Goal: Task Accomplishment & Management: Complete application form

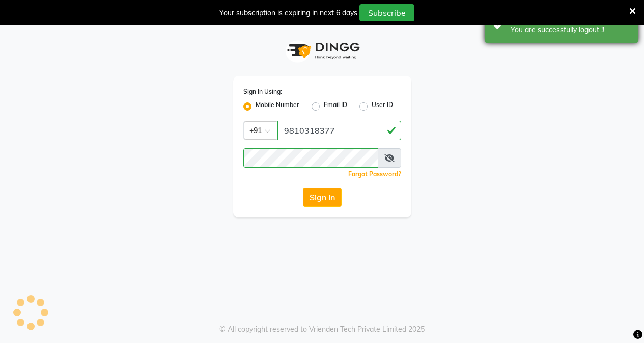
click at [529, 37] on div "Success You are successfully logout !!" at bounding box center [561, 24] width 153 height 37
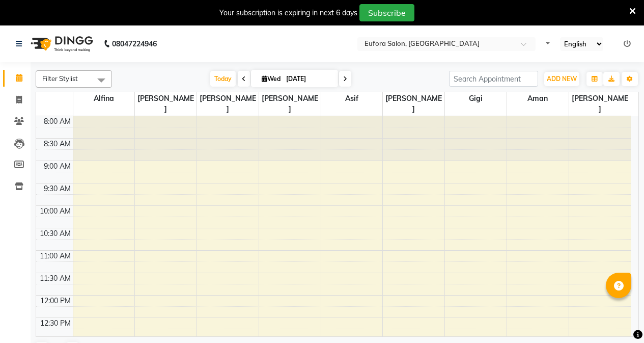
select select "en"
click at [14, 95] on span at bounding box center [19, 100] width 18 height 12
select select "service"
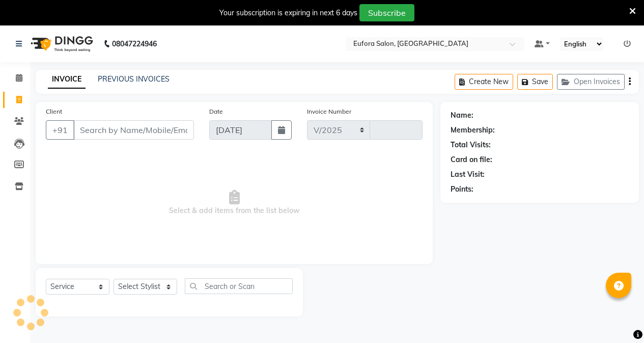
select select "6684"
type input "0654"
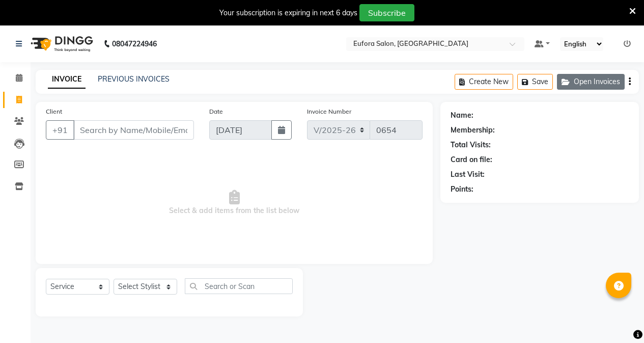
click at [595, 83] on button "Open Invoices" at bounding box center [591, 82] width 68 height 16
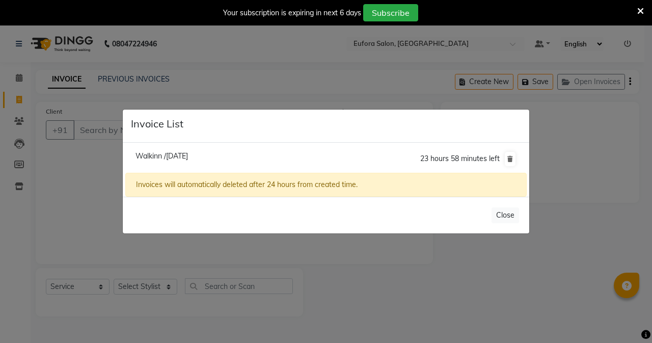
click at [188, 153] on span "Walkinn /[DATE]" at bounding box center [161, 155] width 52 height 9
click at [210, 153] on li "Walkinn /[DATE] 23 hours 58 minutes left" at bounding box center [325, 159] width 401 height 29
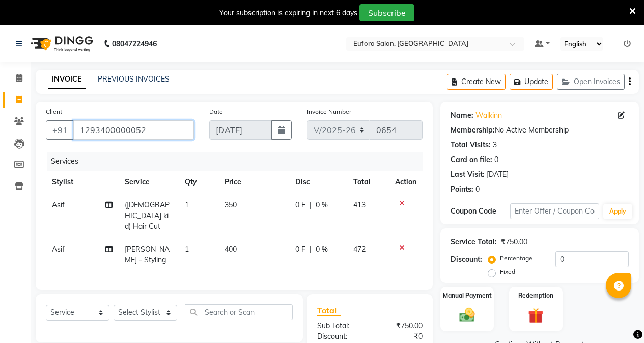
click at [163, 128] on input "1293400000052" at bounding box center [133, 129] width 121 height 19
drag, startPoint x: 154, startPoint y: 130, endPoint x: 63, endPoint y: 139, distance: 91.5
click at [63, 139] on div "[PHONE_NUMBER]" at bounding box center [120, 129] width 148 height 19
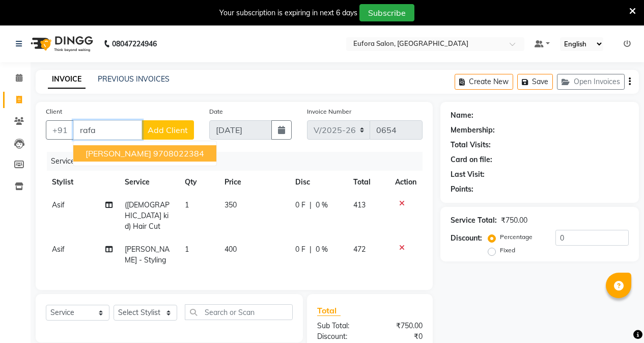
click at [108, 147] on button "[PERSON_NAME] 9708022384" at bounding box center [144, 153] width 143 height 16
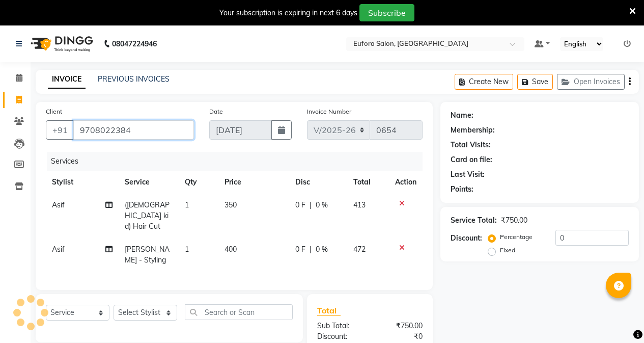
type input "9708022384"
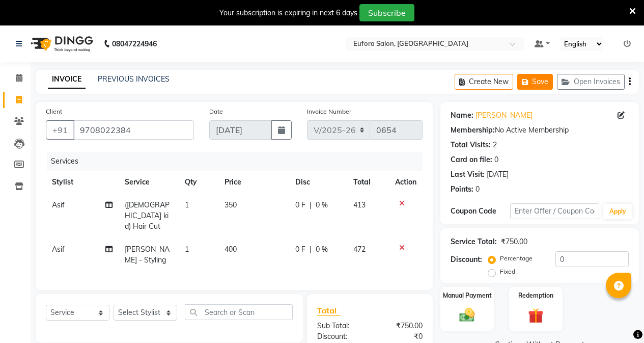
click at [536, 79] on button "Save" at bounding box center [535, 82] width 36 height 16
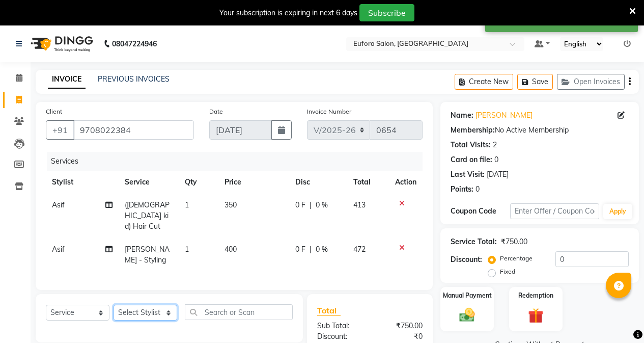
click at [139, 308] on select "Select Stylist [PERSON_NAME] [PERSON_NAME] Gigi [PERSON_NAME] Roshan [PERSON_NA…" at bounding box center [146, 313] width 64 height 16
select select "84471"
click at [114, 305] on select "Select Stylist [PERSON_NAME] [PERSON_NAME] Gigi [PERSON_NAME] Roshan [PERSON_NA…" at bounding box center [146, 313] width 64 height 16
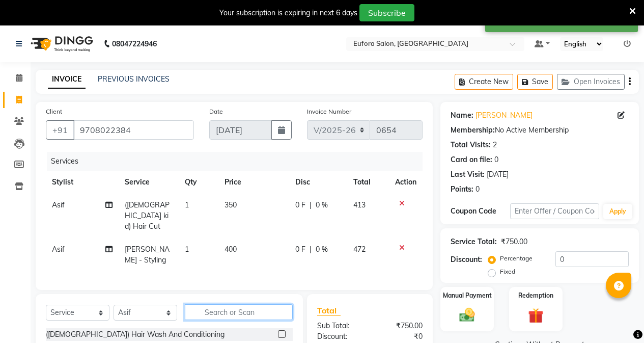
click at [233, 310] on input "text" at bounding box center [239, 312] width 108 height 16
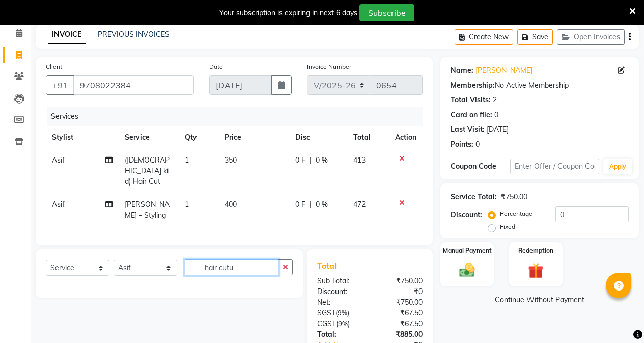
scroll to position [51, 0]
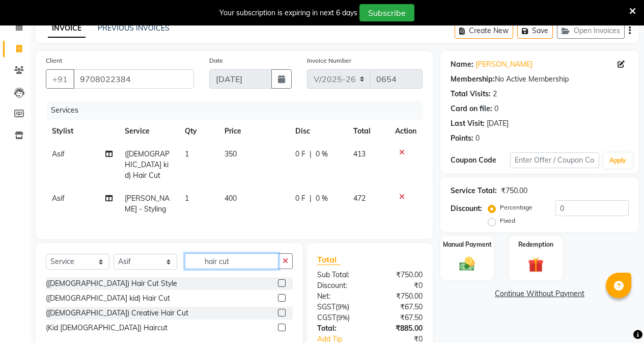
type input "hair cut"
click at [284, 279] on label at bounding box center [282, 283] width 8 height 8
click at [284, 280] on input "checkbox" at bounding box center [281, 283] width 7 height 7
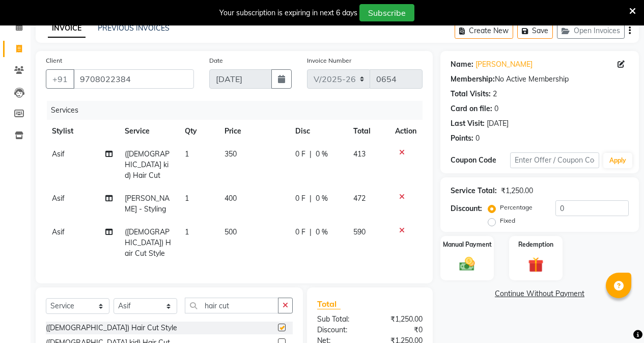
checkbox input "false"
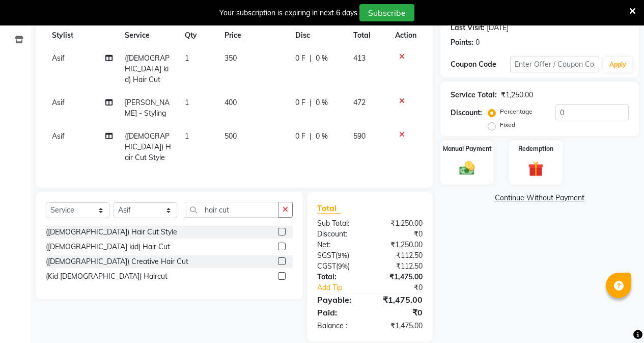
scroll to position [0, 0]
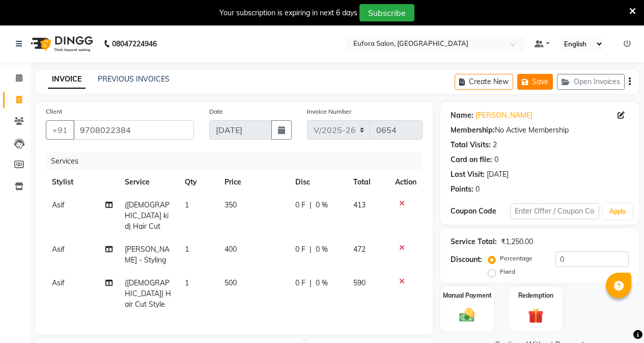
click at [533, 83] on button "Save" at bounding box center [535, 82] width 36 height 16
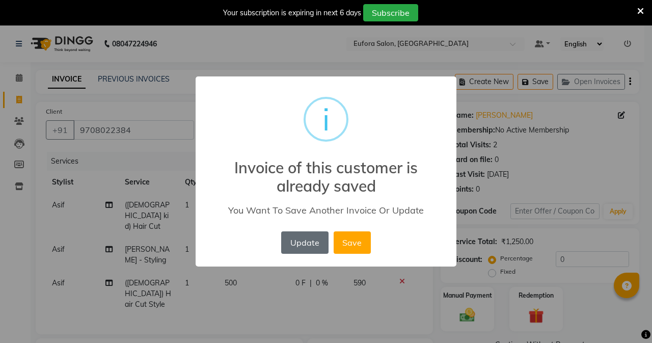
click at [305, 233] on button "Update" at bounding box center [304, 242] width 47 height 22
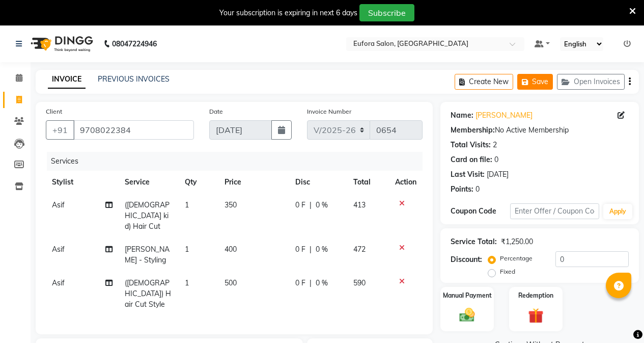
click at [533, 79] on button "Save" at bounding box center [535, 82] width 36 height 16
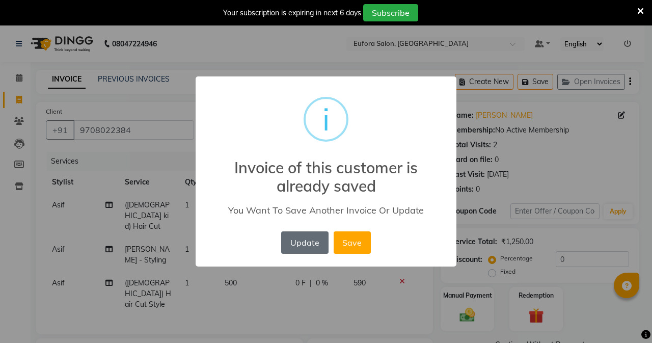
click at [295, 244] on button "Update" at bounding box center [304, 242] width 47 height 22
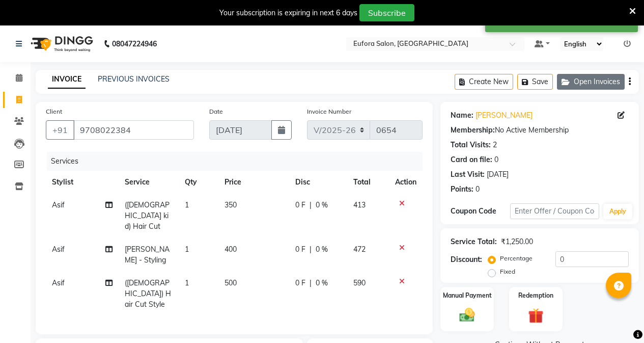
click at [592, 78] on button "Open Invoices" at bounding box center [591, 82] width 68 height 16
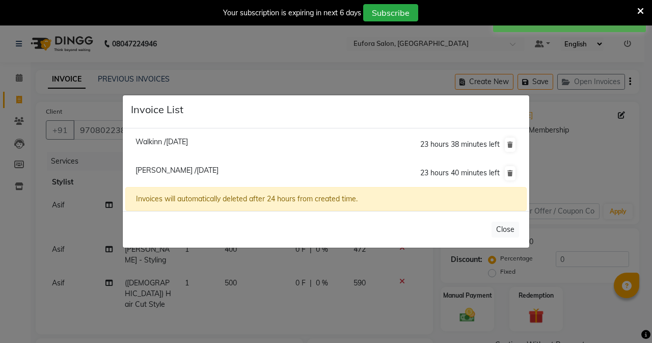
click at [188, 143] on span "Walkinn /[DATE]" at bounding box center [161, 141] width 52 height 9
type input "1293400000052"
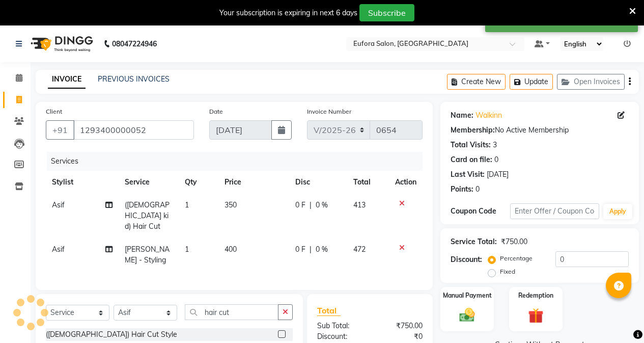
select select
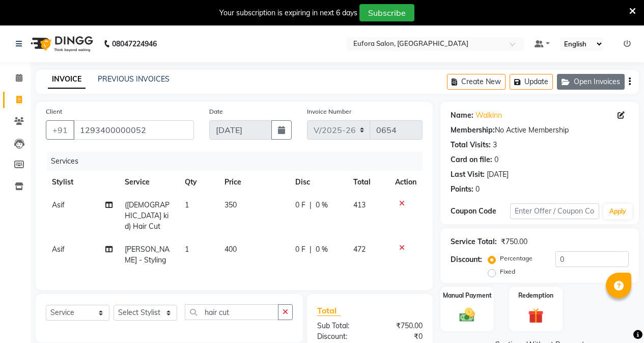
click at [607, 83] on button "Open Invoices" at bounding box center [591, 82] width 68 height 16
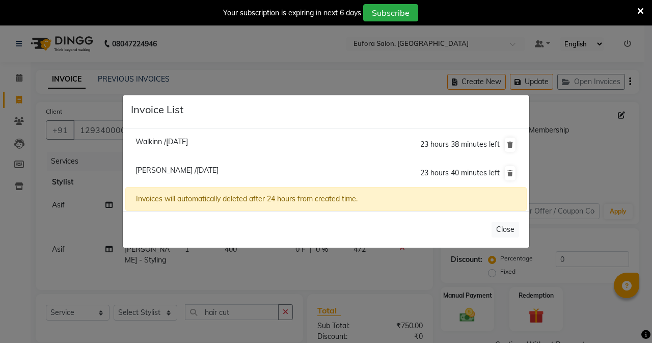
click at [210, 172] on span "[PERSON_NAME] /[DATE]" at bounding box center [176, 170] width 83 height 9
type input "9708022384"
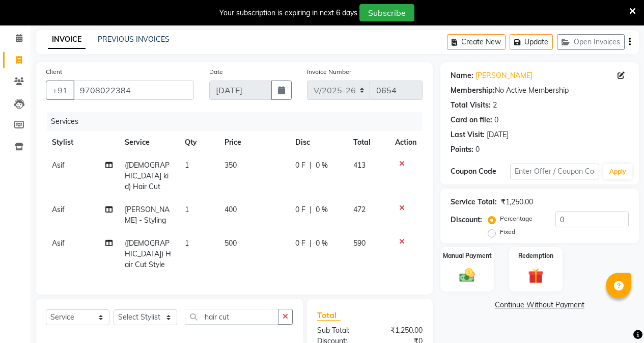
scroll to position [51, 0]
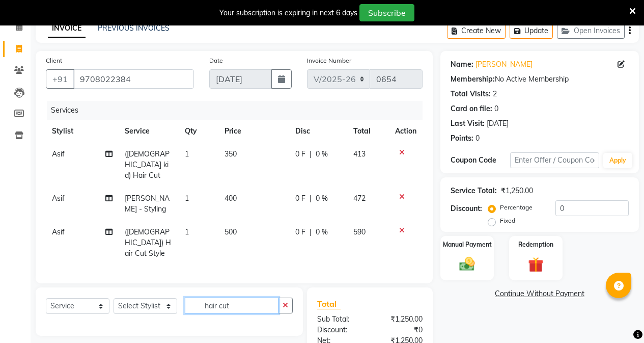
click at [243, 297] on input "hair cut" at bounding box center [232, 305] width 94 height 16
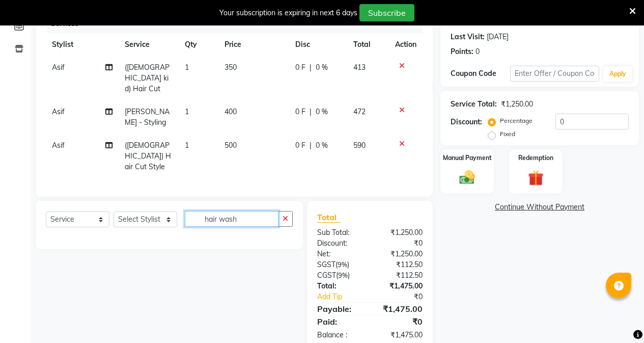
scroll to position [147, 0]
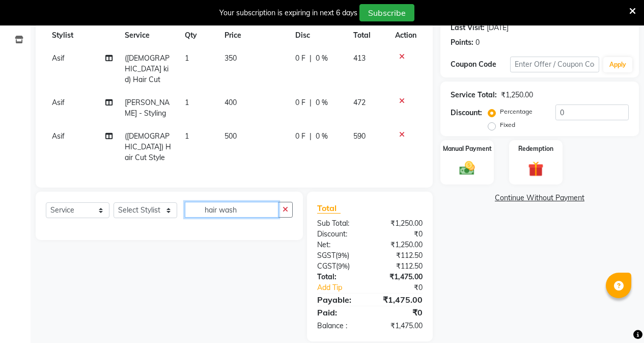
type input "hair wash"
click at [153, 192] on div "Select Service Product Membership Package Voucher Prepaid Gift Card Select Styl…" at bounding box center [169, 216] width 267 height 48
click at [155, 202] on select "Select Stylist [PERSON_NAME] [PERSON_NAME] Gigi [PERSON_NAME] Roshan [PERSON_NA…" at bounding box center [146, 210] width 64 height 16
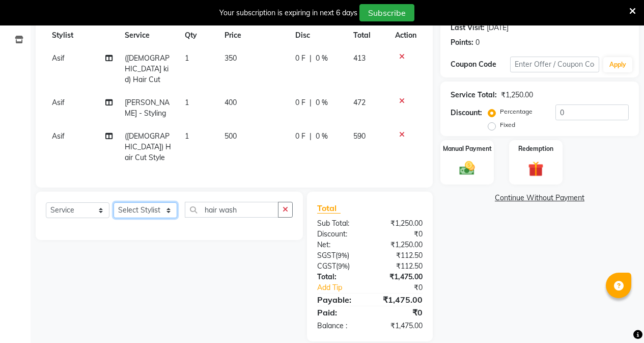
select select "84471"
click at [114, 202] on select "Select Stylist [PERSON_NAME] [PERSON_NAME] Gigi [PERSON_NAME] Roshan [PERSON_NA…" at bounding box center [146, 210] width 64 height 16
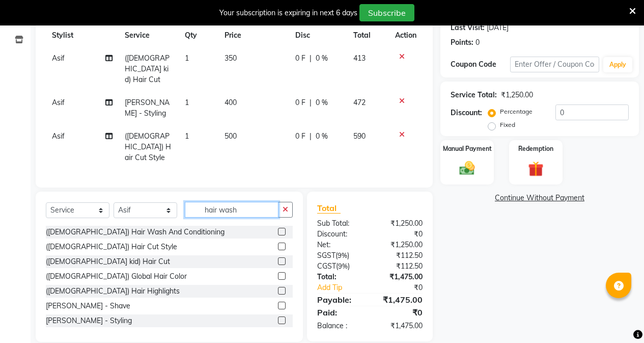
click at [242, 202] on input "hair wash" at bounding box center [232, 210] width 94 height 16
click at [278, 228] on label at bounding box center [282, 232] width 8 height 8
click at [278, 229] on input "checkbox" at bounding box center [281, 232] width 7 height 7
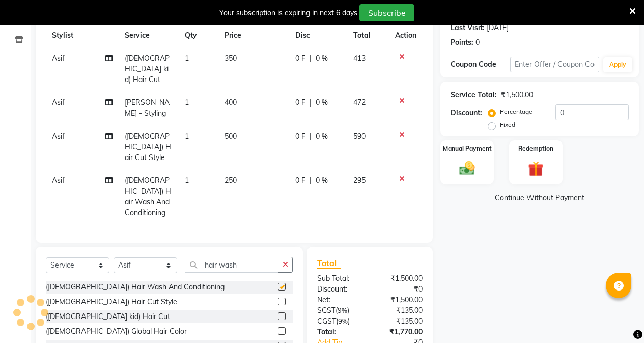
checkbox input "false"
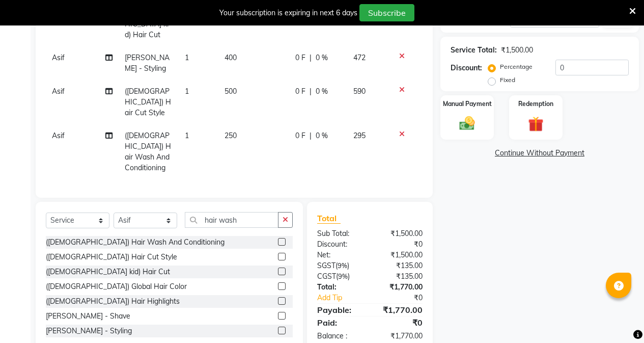
scroll to position [90, 0]
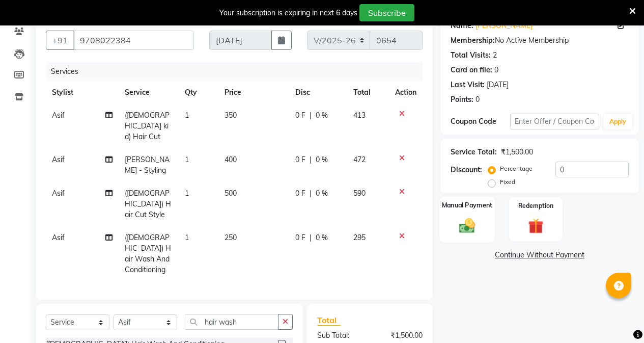
click at [452, 224] on div "Manual Payment" at bounding box center [468, 219] width 56 height 46
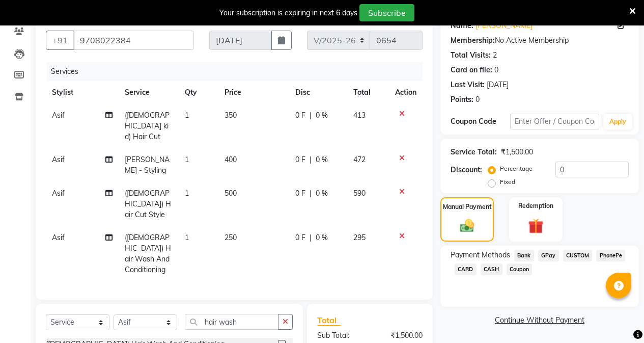
click at [492, 267] on span "CASH" at bounding box center [492, 269] width 22 height 12
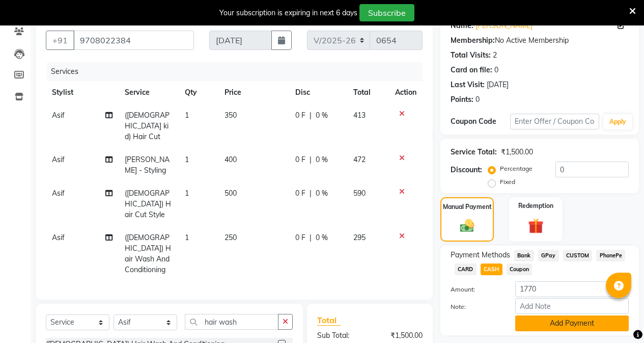
click at [534, 318] on button "Add Payment" at bounding box center [572, 323] width 114 height 16
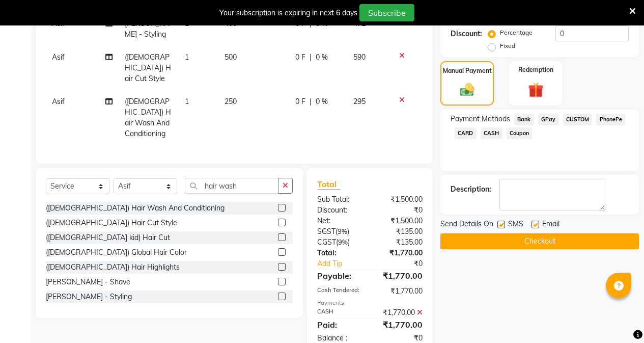
scroll to position [227, 0]
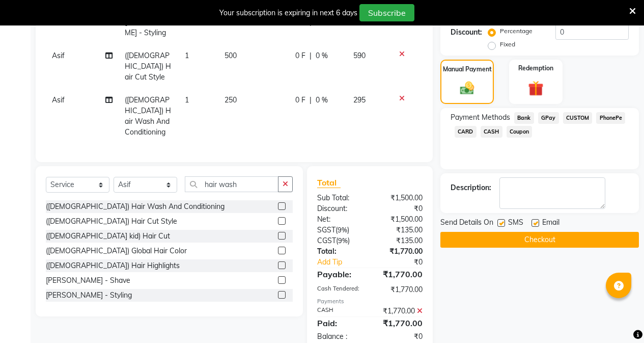
click at [487, 228] on span "Send Details On" at bounding box center [467, 223] width 53 height 13
click at [491, 240] on button "Checkout" at bounding box center [540, 240] width 199 height 16
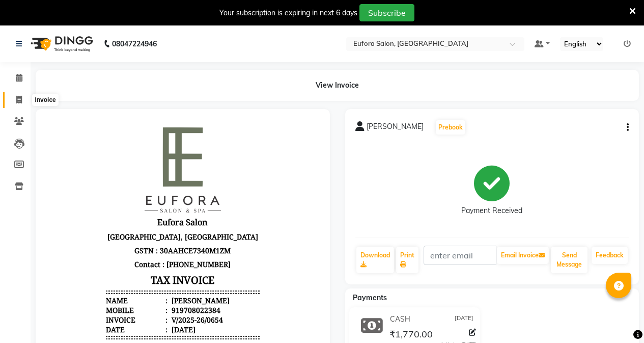
click at [20, 102] on icon at bounding box center [19, 100] width 6 height 8
select select "service"
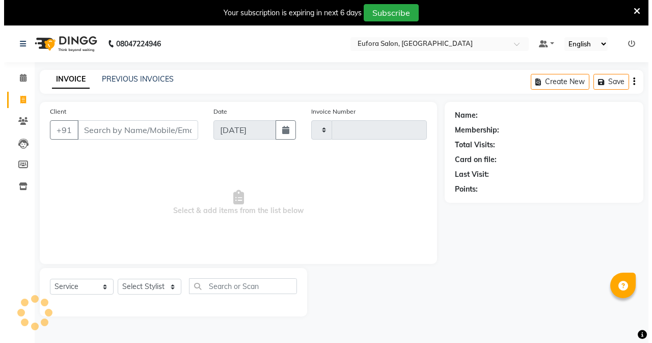
scroll to position [25, 0]
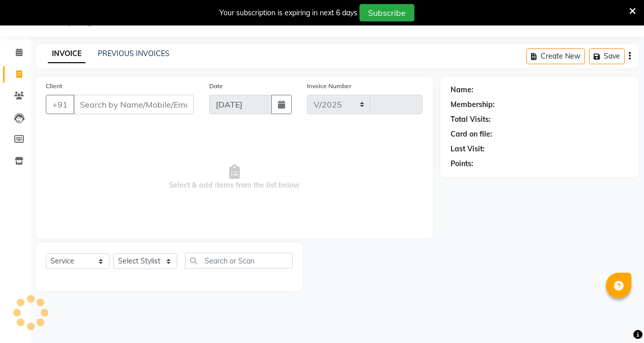
select select "6684"
type input "0655"
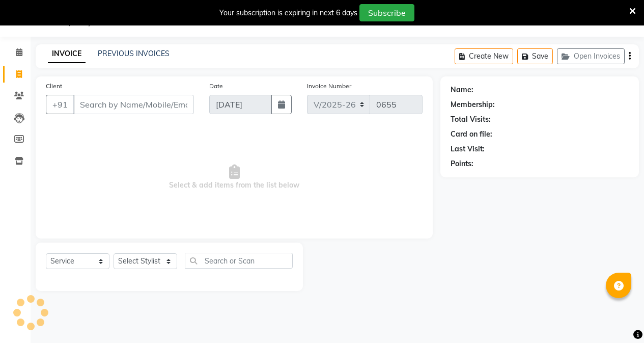
click at [102, 108] on input "Client" at bounding box center [133, 104] width 121 height 19
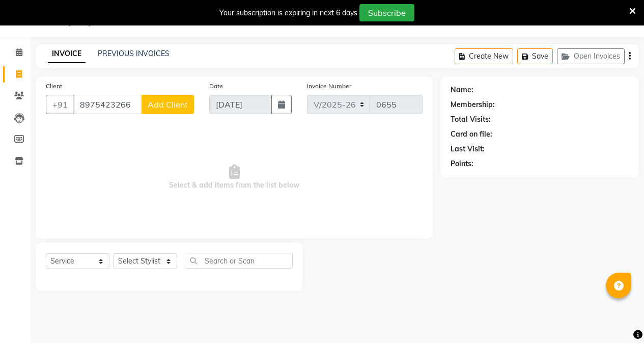
type input "8975423266"
click at [156, 103] on span "Add Client" at bounding box center [168, 104] width 40 height 10
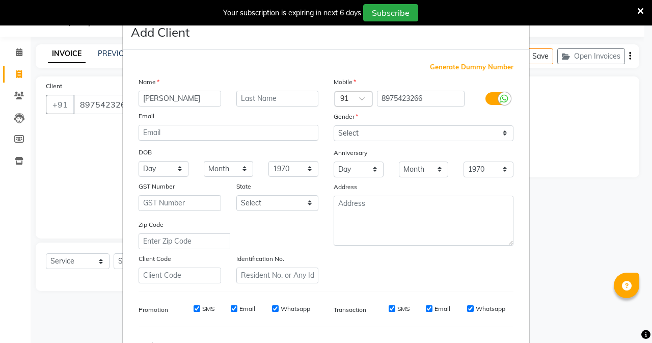
type input "[PERSON_NAME]"
click at [252, 99] on input "text" at bounding box center [277, 99] width 83 height 16
type input "[PERSON_NAME]"
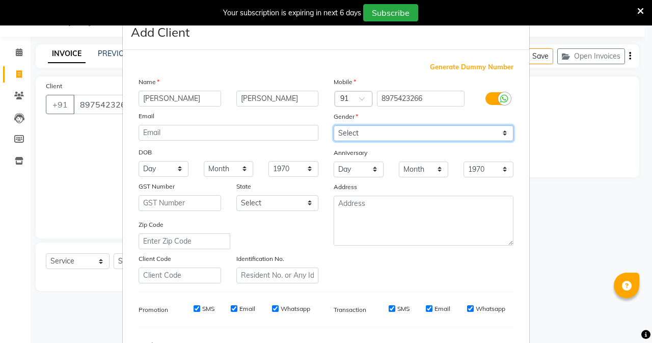
click at [372, 131] on select "Select [DEMOGRAPHIC_DATA] [DEMOGRAPHIC_DATA] Other Prefer Not To Say" at bounding box center [424, 133] width 180 height 16
select select "[DEMOGRAPHIC_DATA]"
click at [334, 125] on select "Select [DEMOGRAPHIC_DATA] [DEMOGRAPHIC_DATA] Other Prefer Not To Say" at bounding box center [424, 133] width 180 height 16
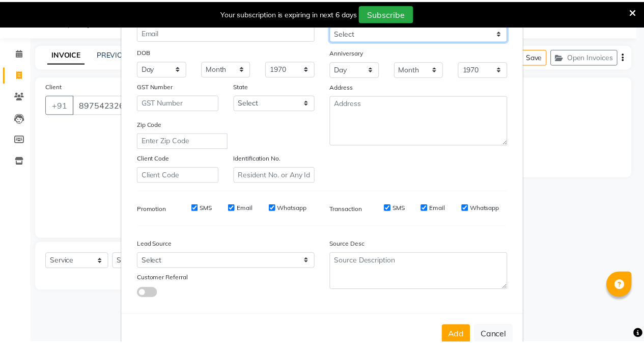
scroll to position [102, 0]
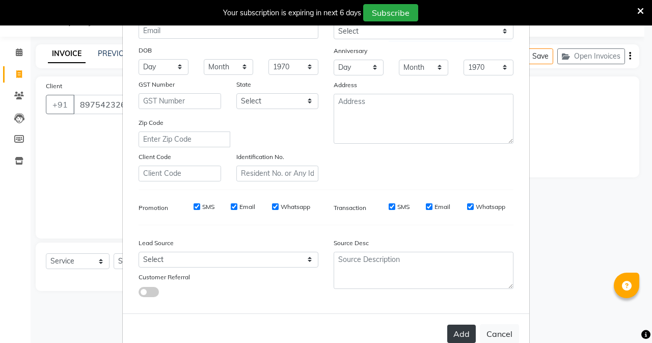
click at [458, 330] on button "Add" at bounding box center [461, 333] width 29 height 18
select select
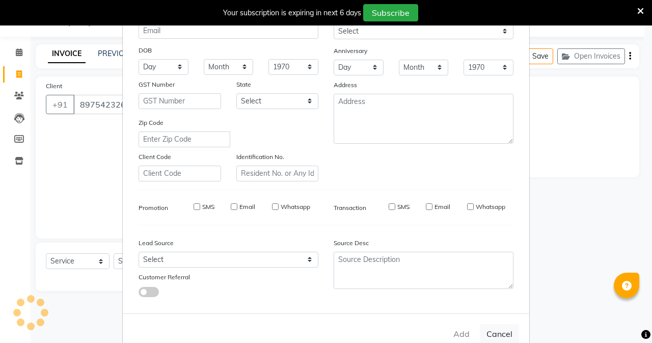
select select
checkbox input "false"
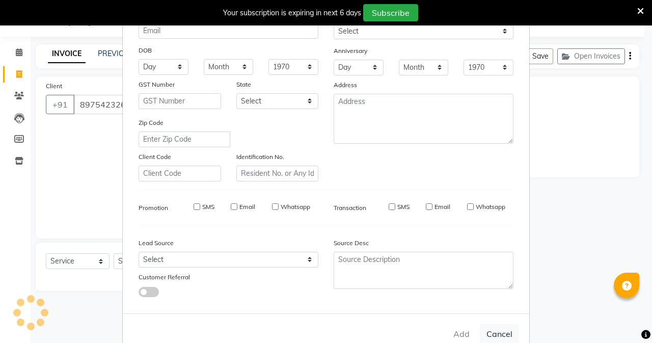
checkbox input "false"
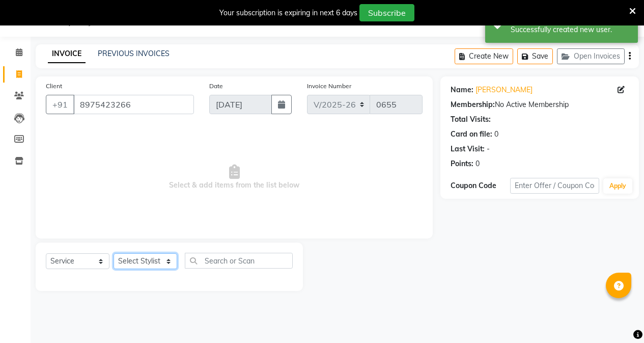
click at [155, 263] on select "Select Stylist [PERSON_NAME] [PERSON_NAME] Gigi [PERSON_NAME] Roshan [PERSON_NA…" at bounding box center [146, 261] width 64 height 16
select select "69833"
click at [114, 253] on select "Select Stylist [PERSON_NAME] [PERSON_NAME] Gigi [PERSON_NAME] Roshan [PERSON_NA…" at bounding box center [146, 261] width 64 height 16
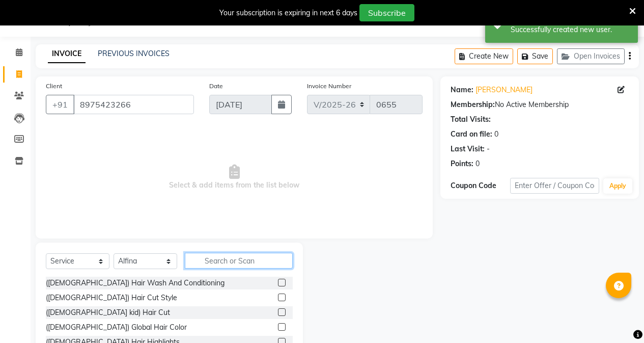
click at [219, 255] on input "text" at bounding box center [239, 261] width 108 height 16
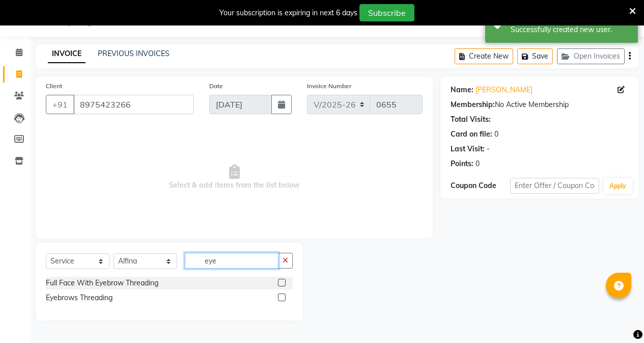
type input "eye"
click at [280, 296] on label at bounding box center [282, 297] width 8 height 8
click at [280, 296] on input "checkbox" at bounding box center [281, 297] width 7 height 7
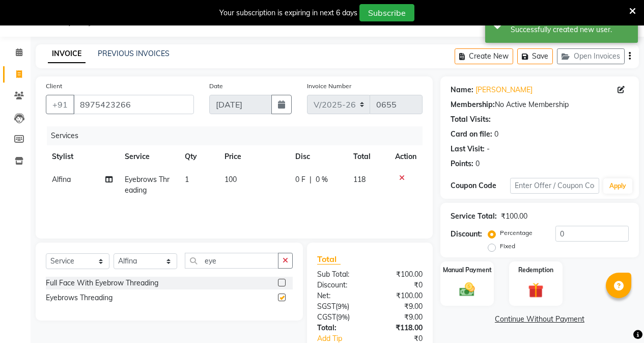
checkbox input "false"
click at [223, 264] on input "eye" at bounding box center [232, 261] width 94 height 16
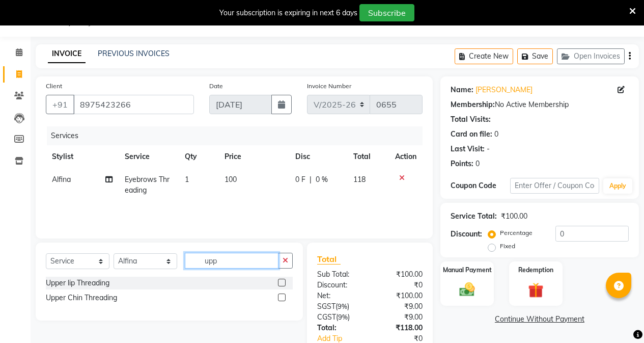
type input "upp"
click at [281, 283] on label at bounding box center [282, 283] width 8 height 8
click at [281, 283] on input "checkbox" at bounding box center [281, 283] width 7 height 7
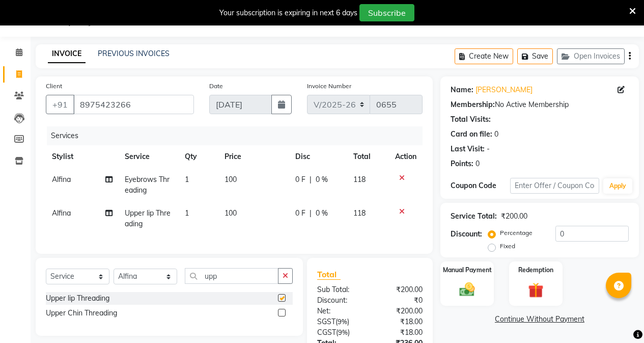
checkbox input "false"
click at [247, 282] on input "upp" at bounding box center [232, 276] width 94 height 16
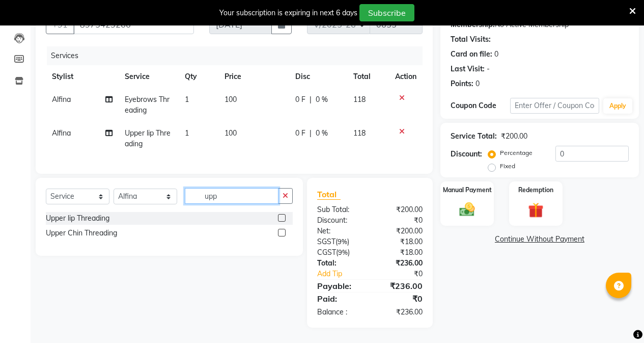
click at [248, 199] on input "upp" at bounding box center [232, 196] width 94 height 16
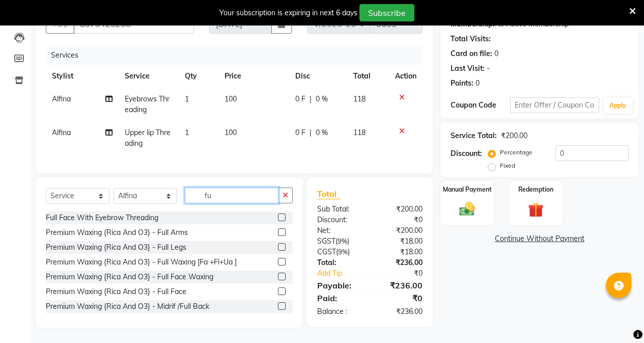
type input "f"
type input "wax fu"
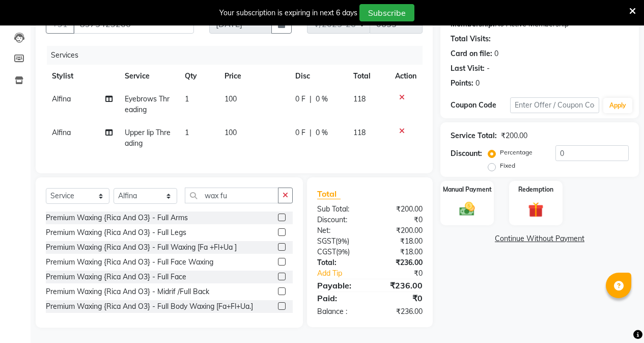
click at [278, 231] on label at bounding box center [282, 232] width 8 height 8
click at [278, 231] on input "checkbox" at bounding box center [281, 232] width 7 height 7
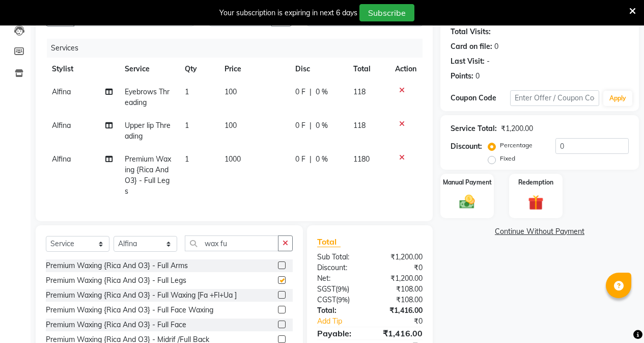
checkbox input "false"
click at [240, 251] on input "wax fu" at bounding box center [232, 243] width 94 height 16
type input "wax ful"
click at [278, 284] on label at bounding box center [282, 280] width 8 height 8
click at [278, 284] on input "checkbox" at bounding box center [281, 280] width 7 height 7
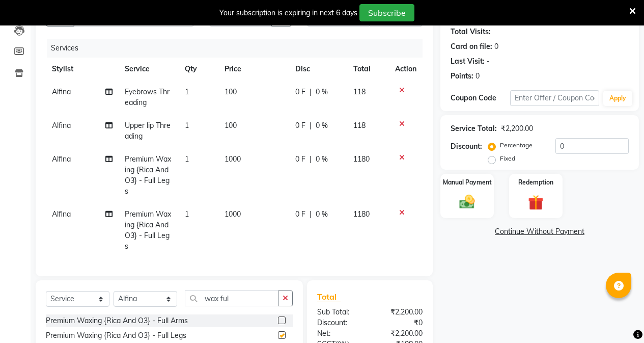
checkbox input "false"
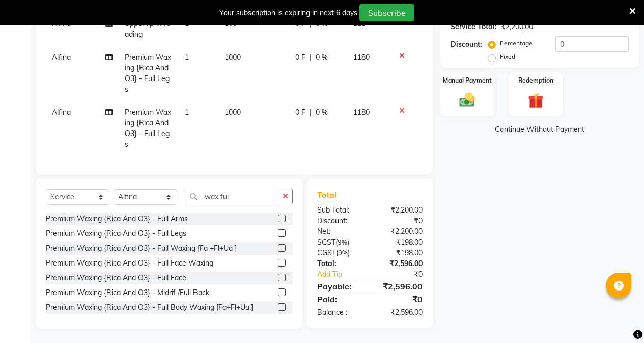
scroll to position [224, 0]
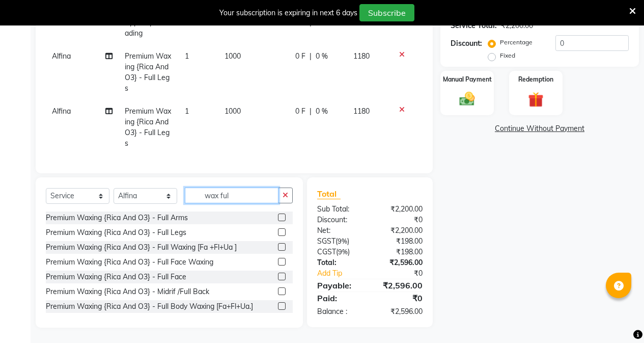
click at [243, 191] on input "wax ful" at bounding box center [232, 195] width 94 height 16
click at [243, 195] on input "wax ful" at bounding box center [232, 195] width 94 height 16
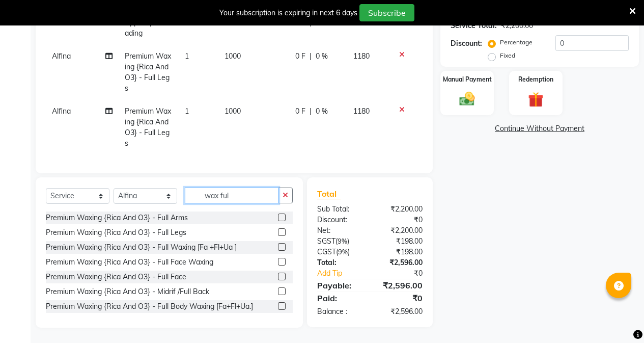
click at [243, 195] on input "wax ful" at bounding box center [232, 195] width 94 height 16
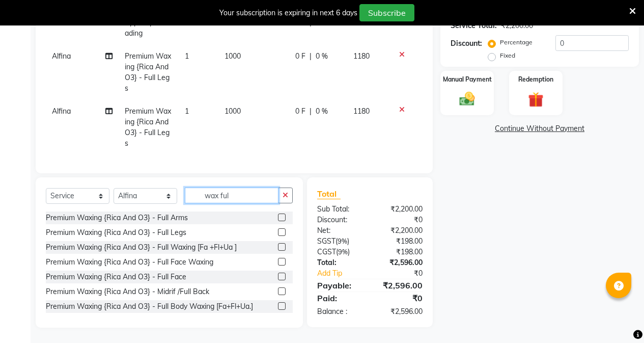
click at [254, 194] on input "wax ful" at bounding box center [232, 195] width 94 height 16
click at [464, 274] on div "Name: [PERSON_NAME] Membership: No Active Membership Total Visits: Card on file…" at bounding box center [544, 107] width 206 height 442
